Goal: Use online tool/utility: Utilize a website feature to perform a specific function

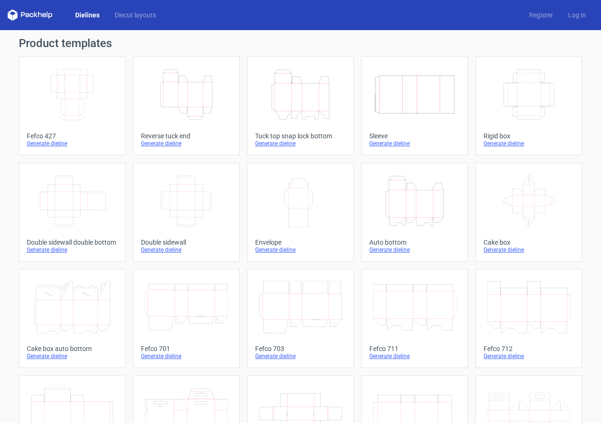
click at [286, 106] on icon "Height Depth Width" at bounding box center [300, 94] width 83 height 53
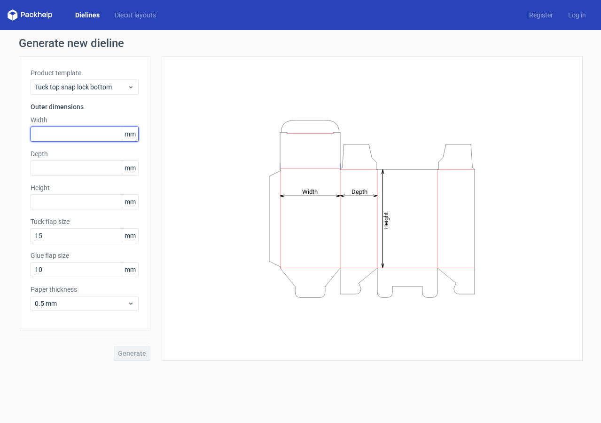
click at [74, 132] on input "text" at bounding box center [85, 133] width 108 height 15
type input "200"
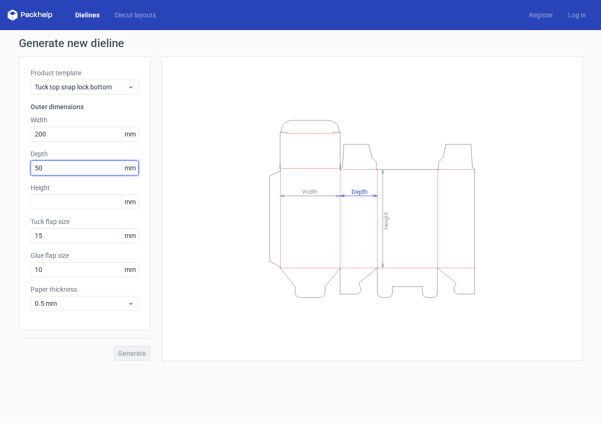
type input "50"
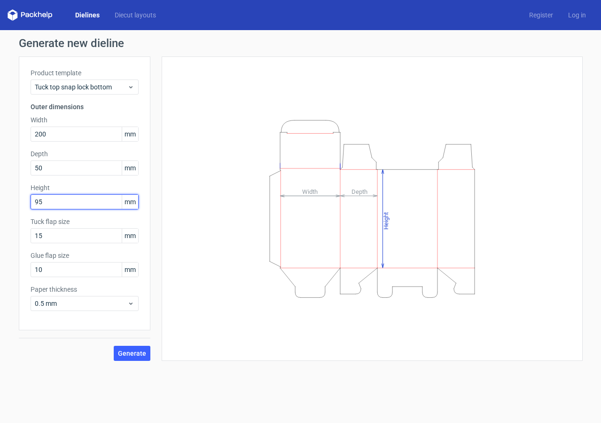
type input "95"
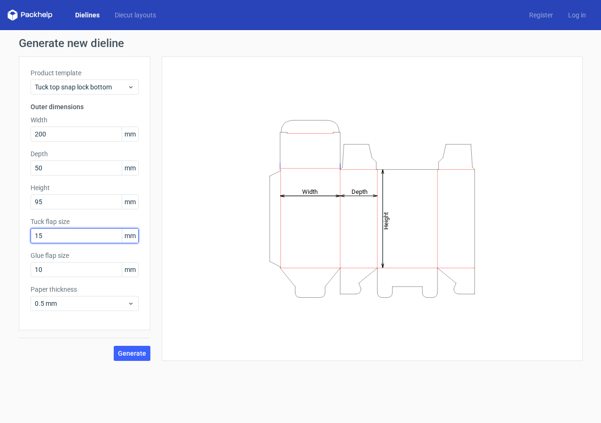
click at [114, 346] on button "Generate" at bounding box center [132, 353] width 37 height 15
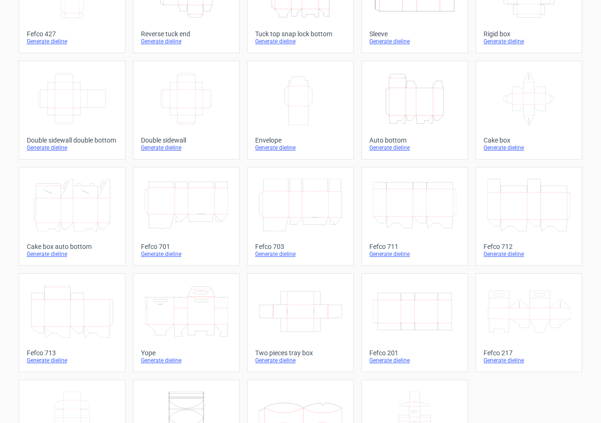
scroll to position [165, 0]
